Goal: Book appointment/travel/reservation

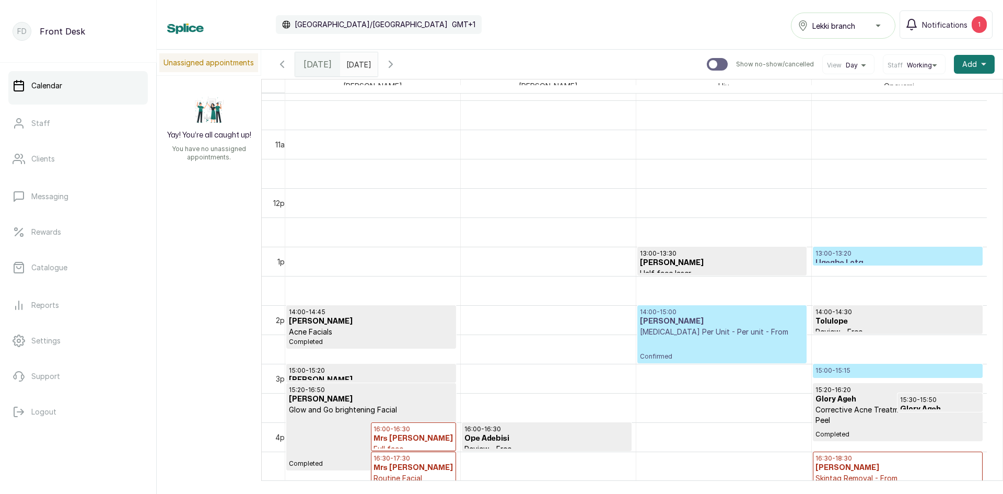
scroll to position [613, 0]
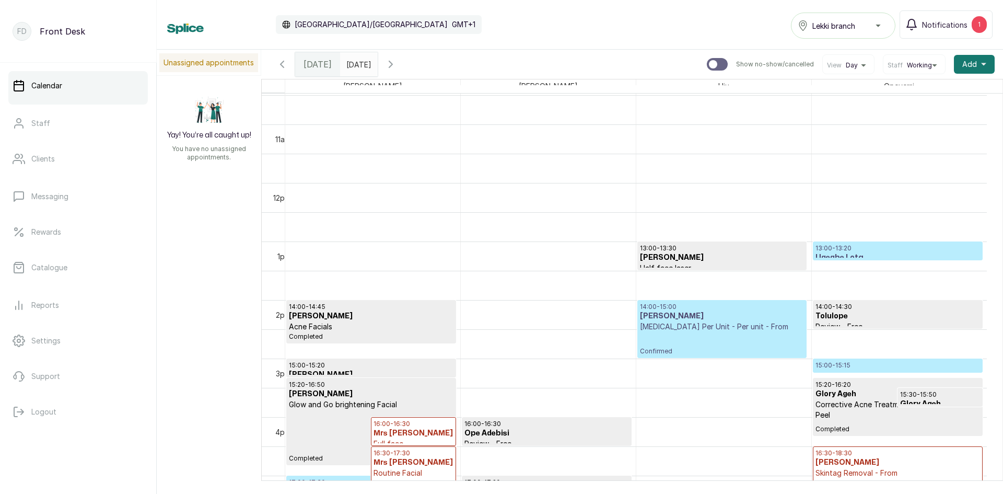
type input "dd/MM/yyyy"
click at [352, 64] on input "dd/MM/yyyy" at bounding box center [349, 62] width 17 height 18
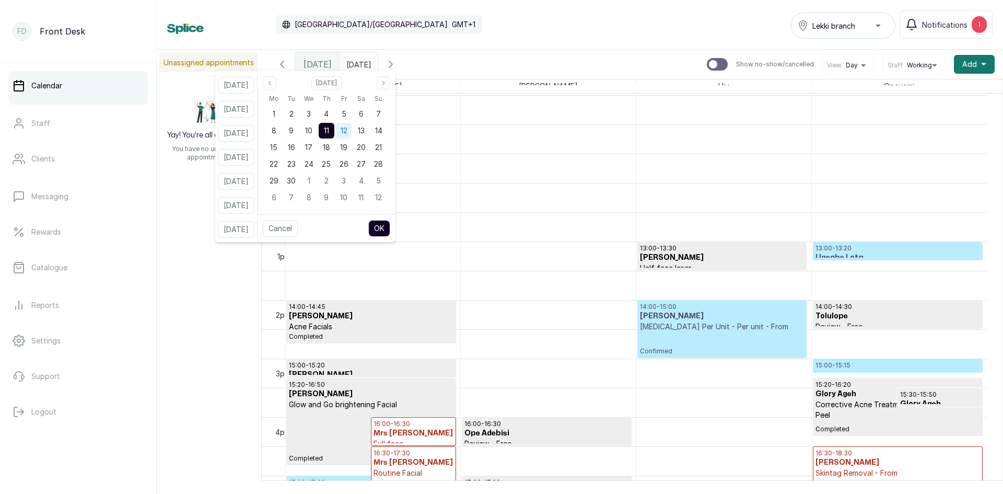
click at [347, 127] on span "12" at bounding box center [344, 130] width 7 height 9
click at [385, 228] on button "OK" at bounding box center [379, 228] width 22 height 17
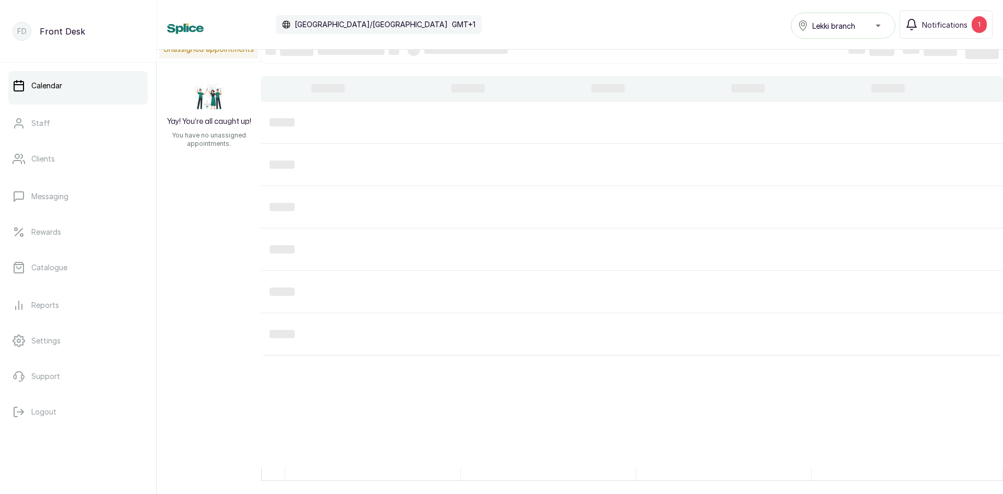
scroll to position [18, 0]
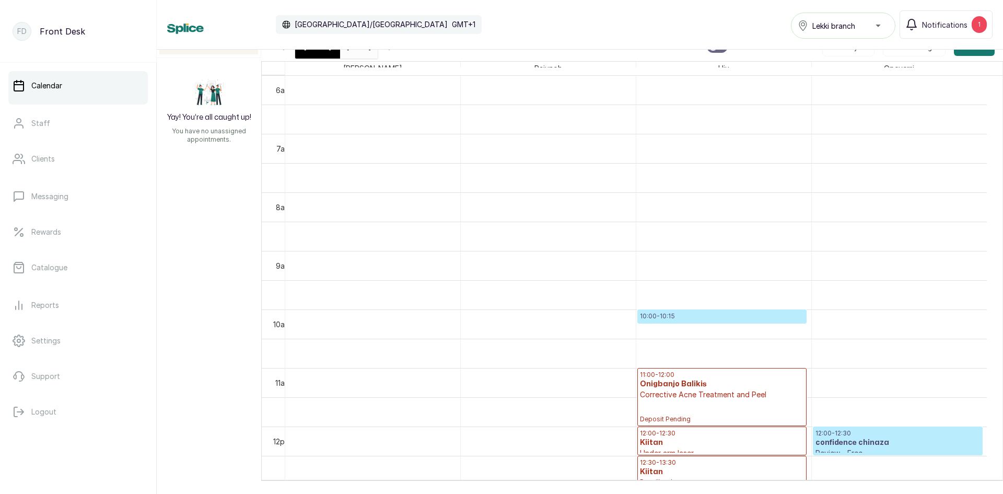
click at [307, 57] on div "[DATE]" at bounding box center [317, 46] width 45 height 24
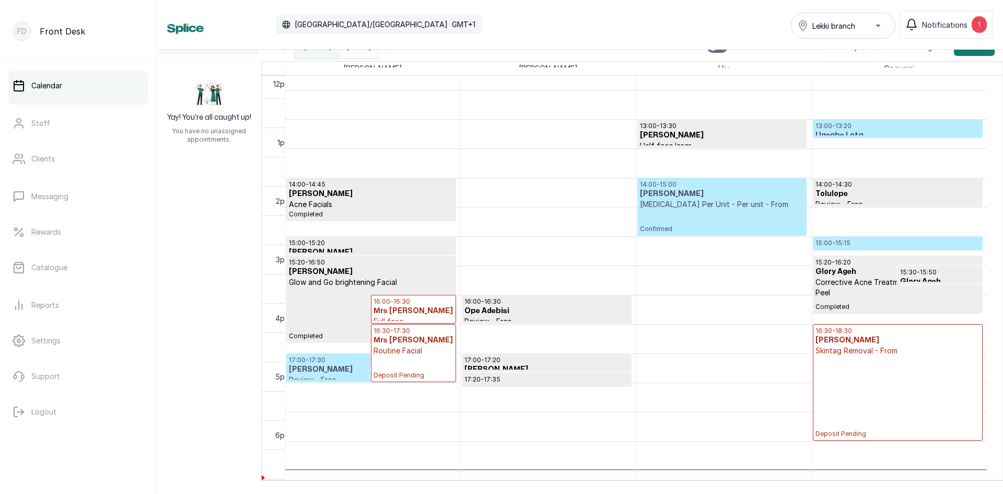
scroll to position [717, 0]
click at [341, 50] on input "[DATE]" at bounding box center [349, 44] width 17 height 18
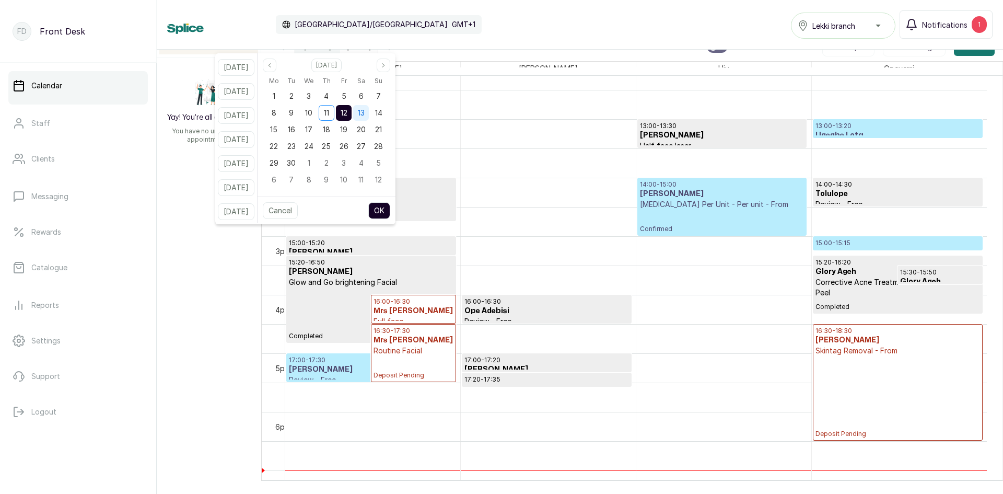
click at [365, 110] on span "13" at bounding box center [361, 112] width 7 height 9
click at [352, 112] on div "12" at bounding box center [344, 113] width 16 height 16
click at [385, 204] on button "OK" at bounding box center [379, 210] width 22 height 17
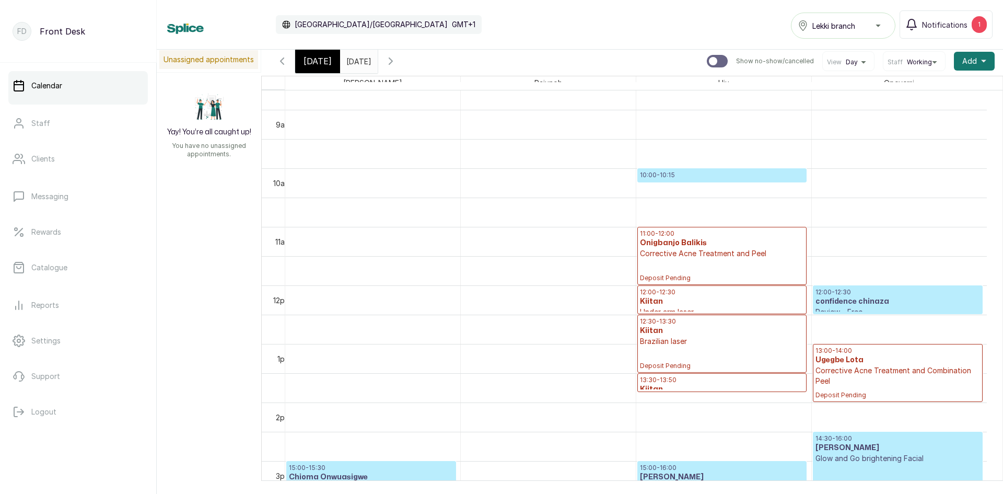
scroll to position [508, 0]
click at [660, 255] on p "Corrective Acne Treatment and Peel" at bounding box center [722, 252] width 164 height 10
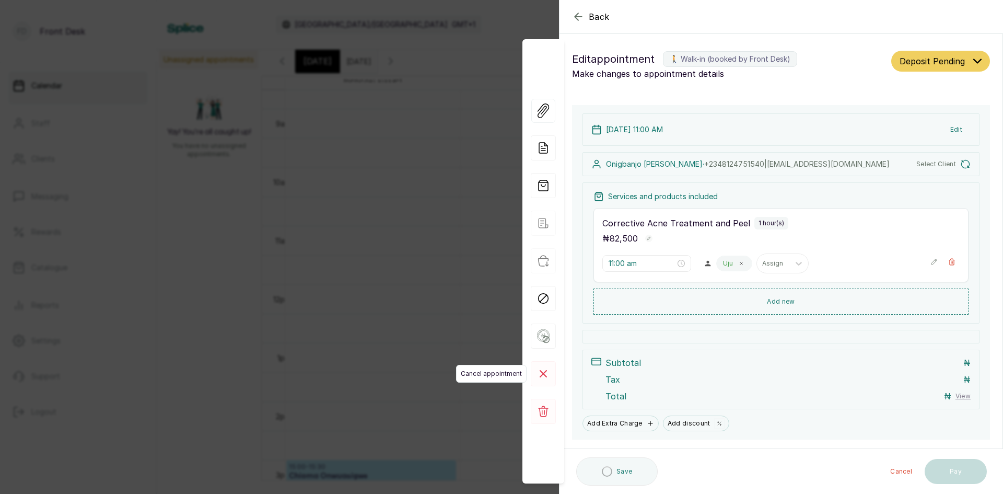
click at [546, 373] on rect at bounding box center [543, 373] width 25 height 25
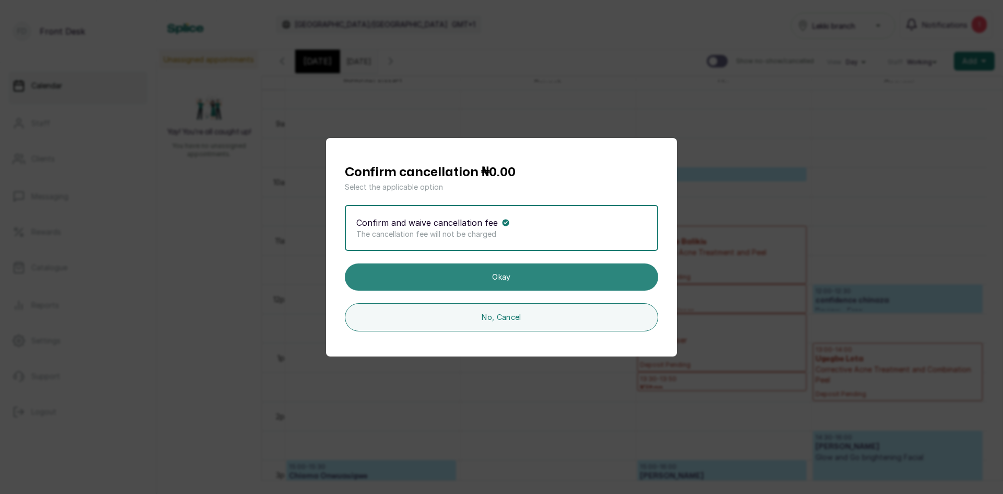
click at [527, 282] on button "Okay" at bounding box center [501, 276] width 313 height 27
click at [527, 276] on button "Okay" at bounding box center [501, 276] width 313 height 27
click at [510, 273] on button "Okay" at bounding box center [501, 276] width 313 height 27
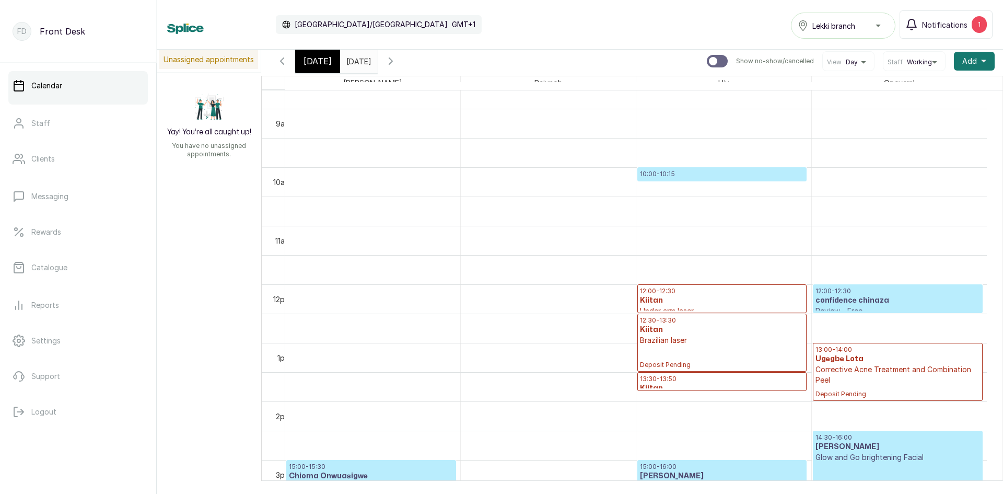
click at [357, 64] on input "[DATE]" at bounding box center [349, 59] width 17 height 18
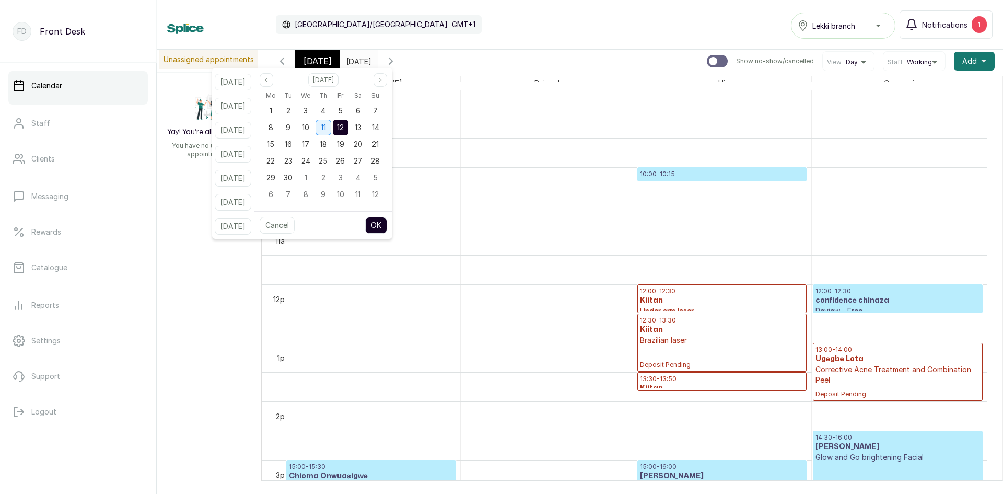
click at [326, 131] on span "11" at bounding box center [323, 127] width 5 height 9
click at [387, 220] on button "OK" at bounding box center [376, 225] width 22 height 17
type input "[DATE]"
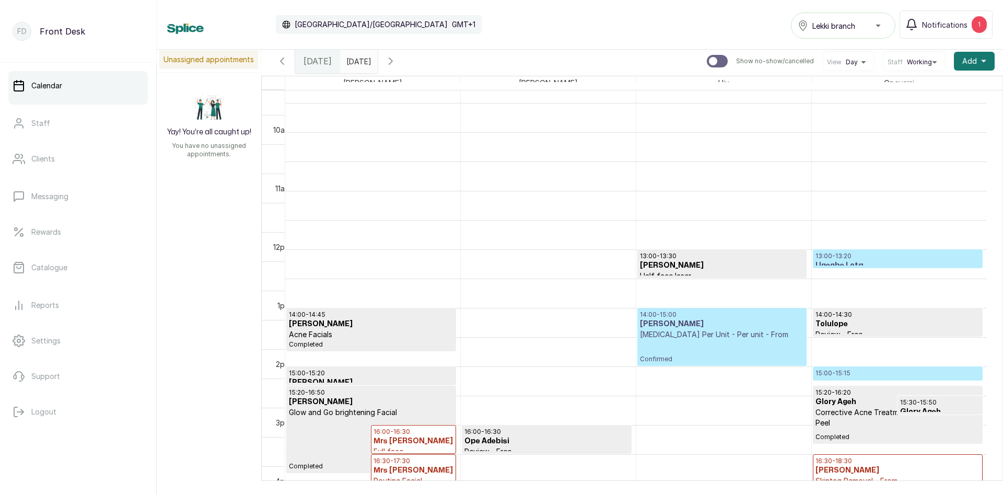
scroll to position [0, 0]
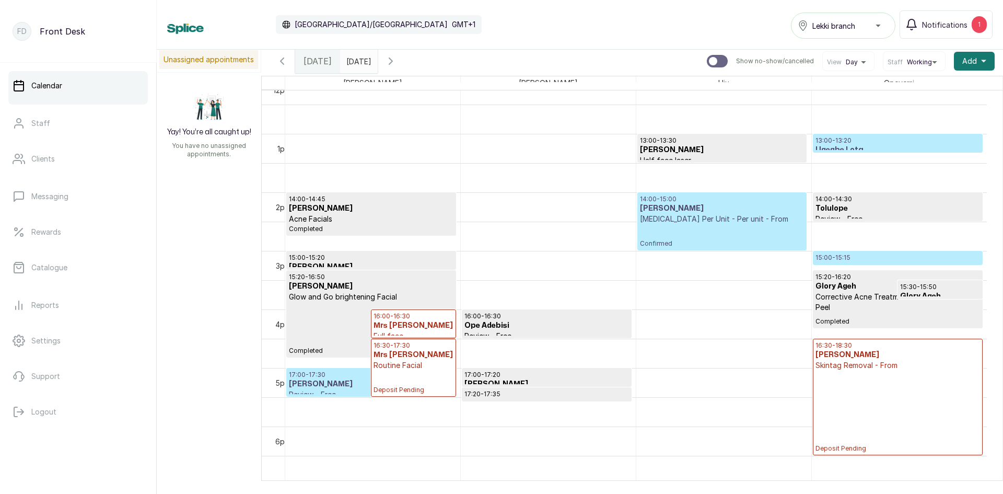
click at [347, 388] on h3 "[PERSON_NAME]" at bounding box center [371, 384] width 165 height 10
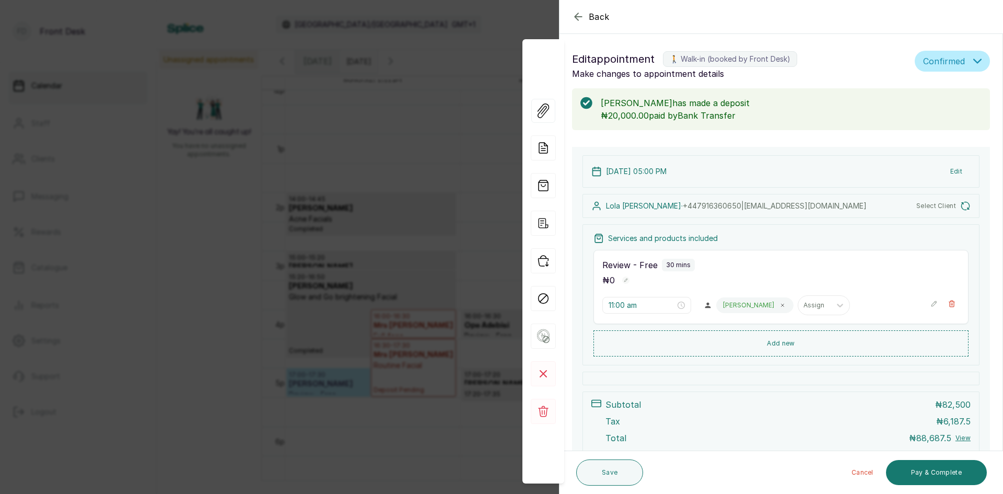
type input "5:00 pm"
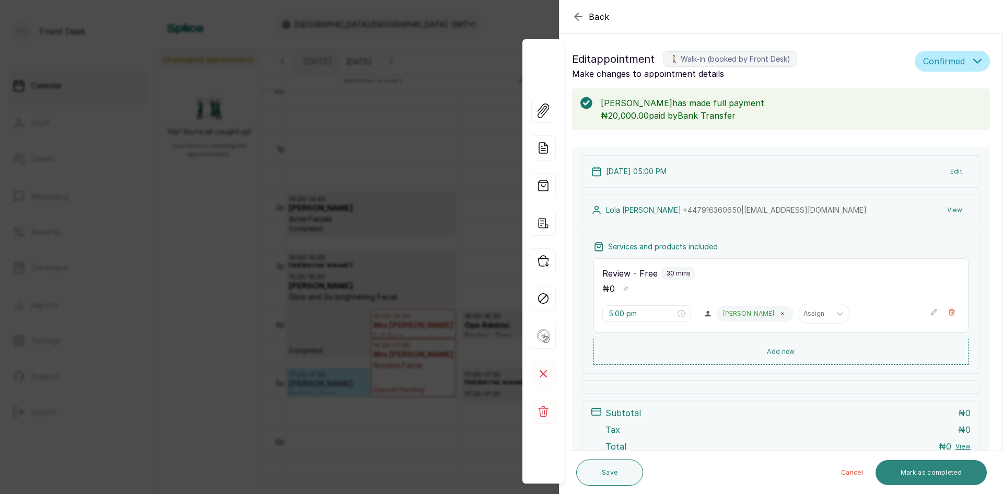
click at [934, 475] on button "Mark as completed" at bounding box center [931, 472] width 111 height 25
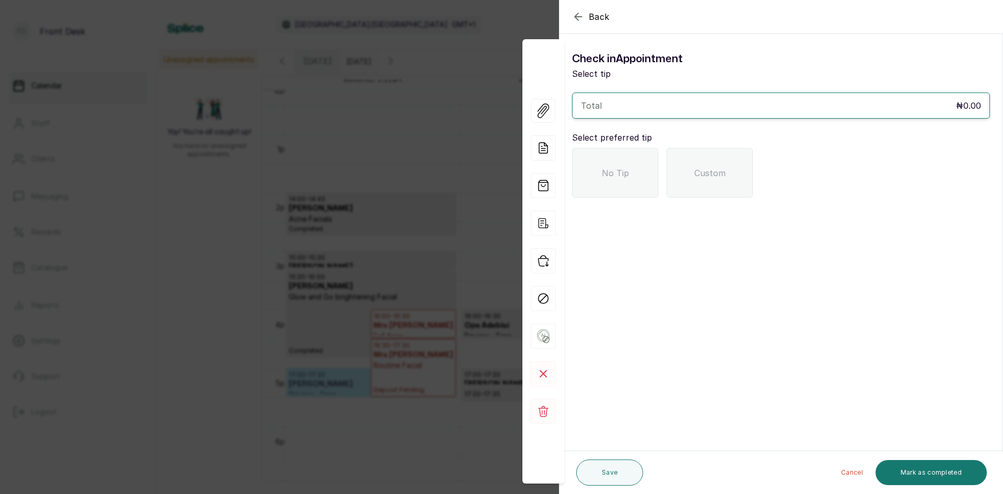
click at [621, 176] on span "No Tip" at bounding box center [615, 173] width 27 height 13
drag, startPoint x: 796, startPoint y: 347, endPoint x: 846, endPoint y: 396, distance: 69.8
click at [838, 389] on section "Back Appointment Details Check in Appointment Select tip Total ₦0.00 Select pre…" at bounding box center [781, 247] width 444 height 494
click at [896, 464] on button "Mark as completed" at bounding box center [931, 472] width 111 height 25
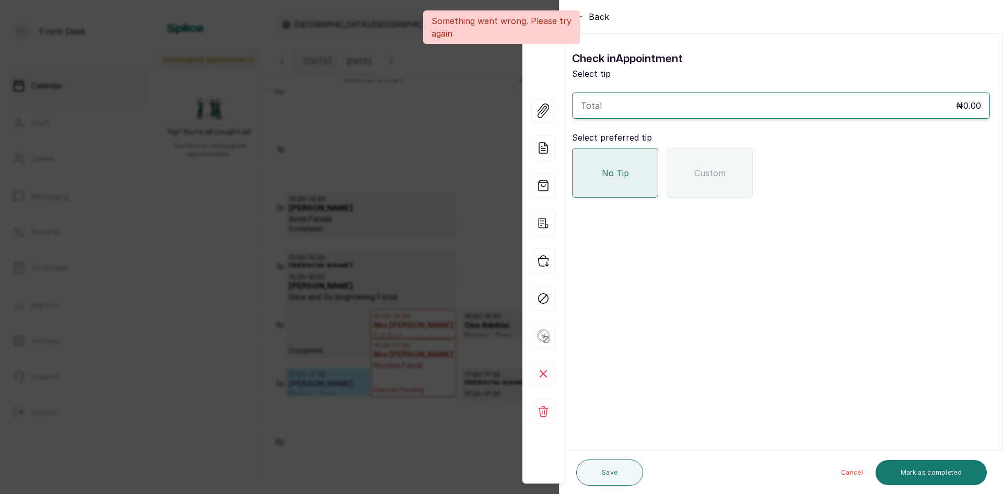
click at [605, 180] on div "No Tip" at bounding box center [615, 173] width 86 height 50
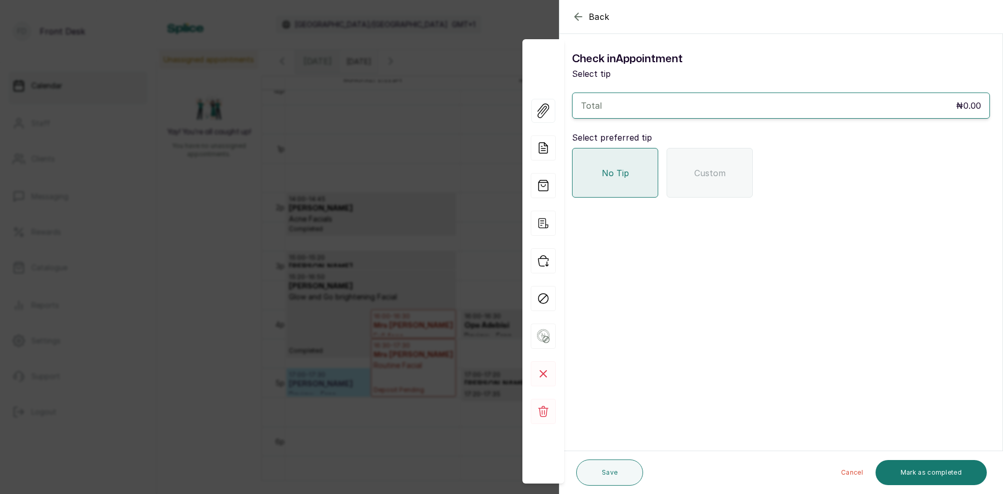
click at [812, 98] on div "Total ₦0.00" at bounding box center [781, 105] width 418 height 26
click at [903, 476] on button "Mark as completed" at bounding box center [931, 472] width 111 height 25
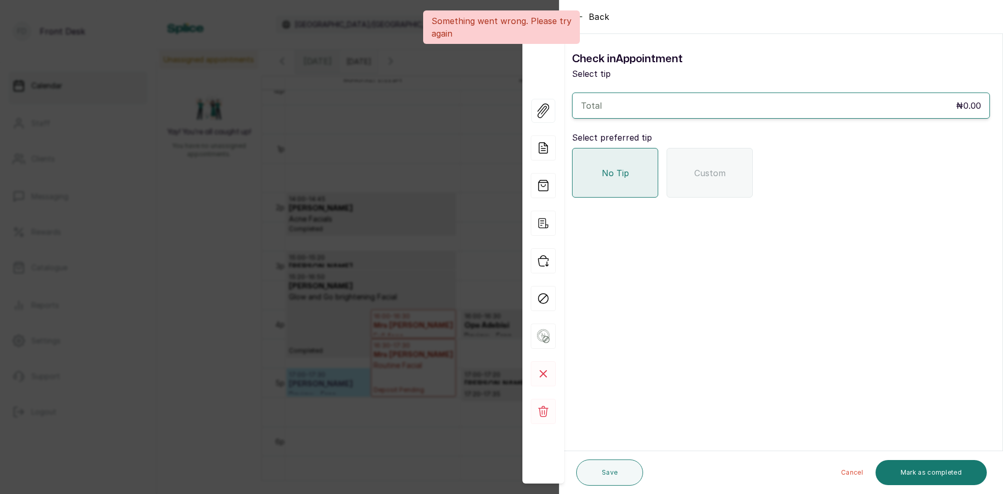
click at [222, 252] on div "Back Appointment Details Check in Appointment Select tip Total ₦0.00 Select pre…" at bounding box center [501, 247] width 1003 height 494
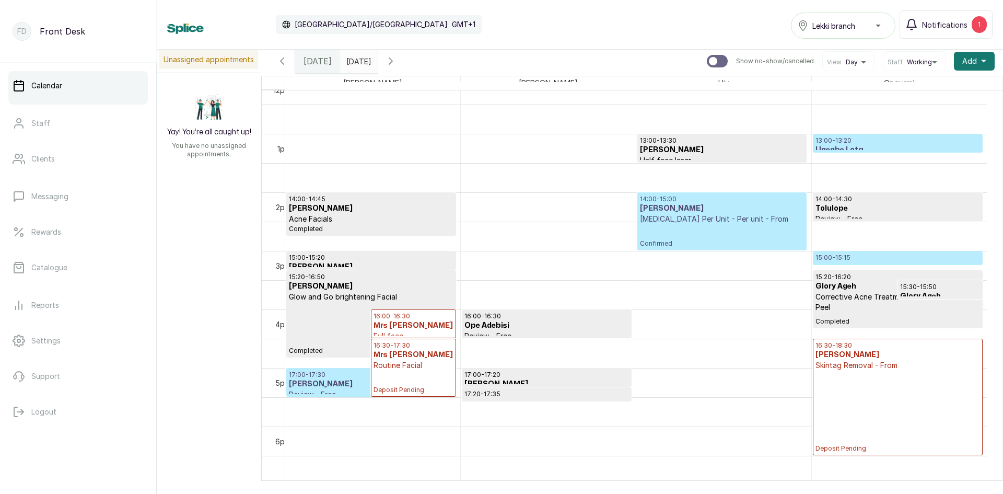
click at [357, 65] on input "[DATE]" at bounding box center [349, 59] width 17 height 18
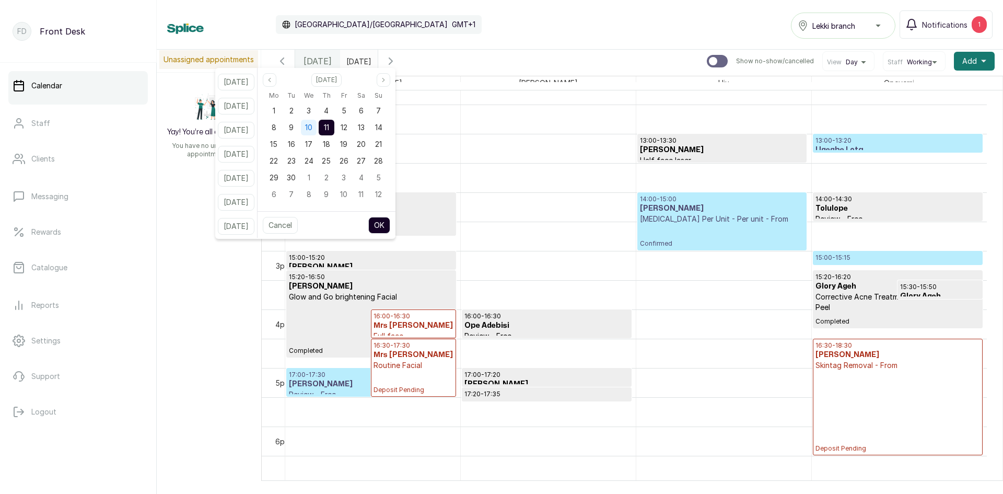
click at [312, 125] on span "10" at bounding box center [308, 127] width 7 height 9
click at [385, 222] on button "OK" at bounding box center [379, 225] width 22 height 17
type input "[DATE]"
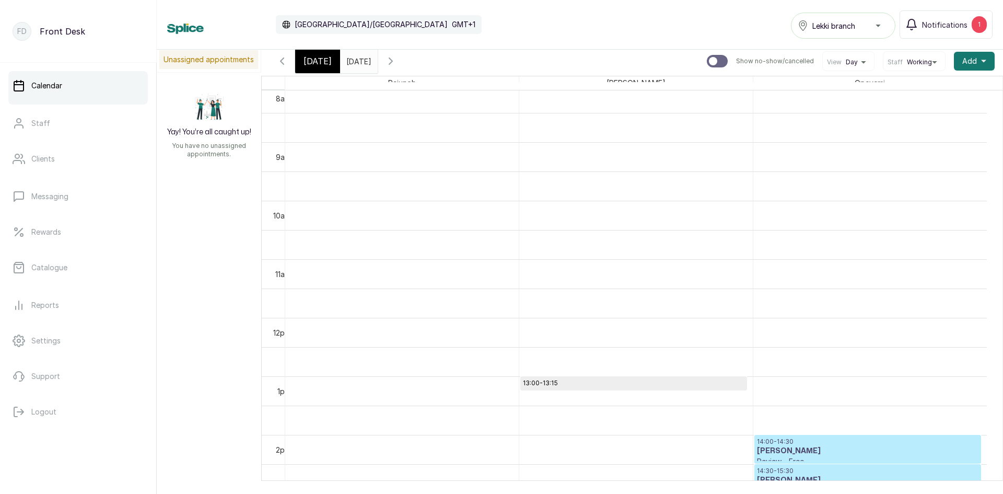
scroll to position [613, 0]
